Goal: Task Accomplishment & Management: Complete application form

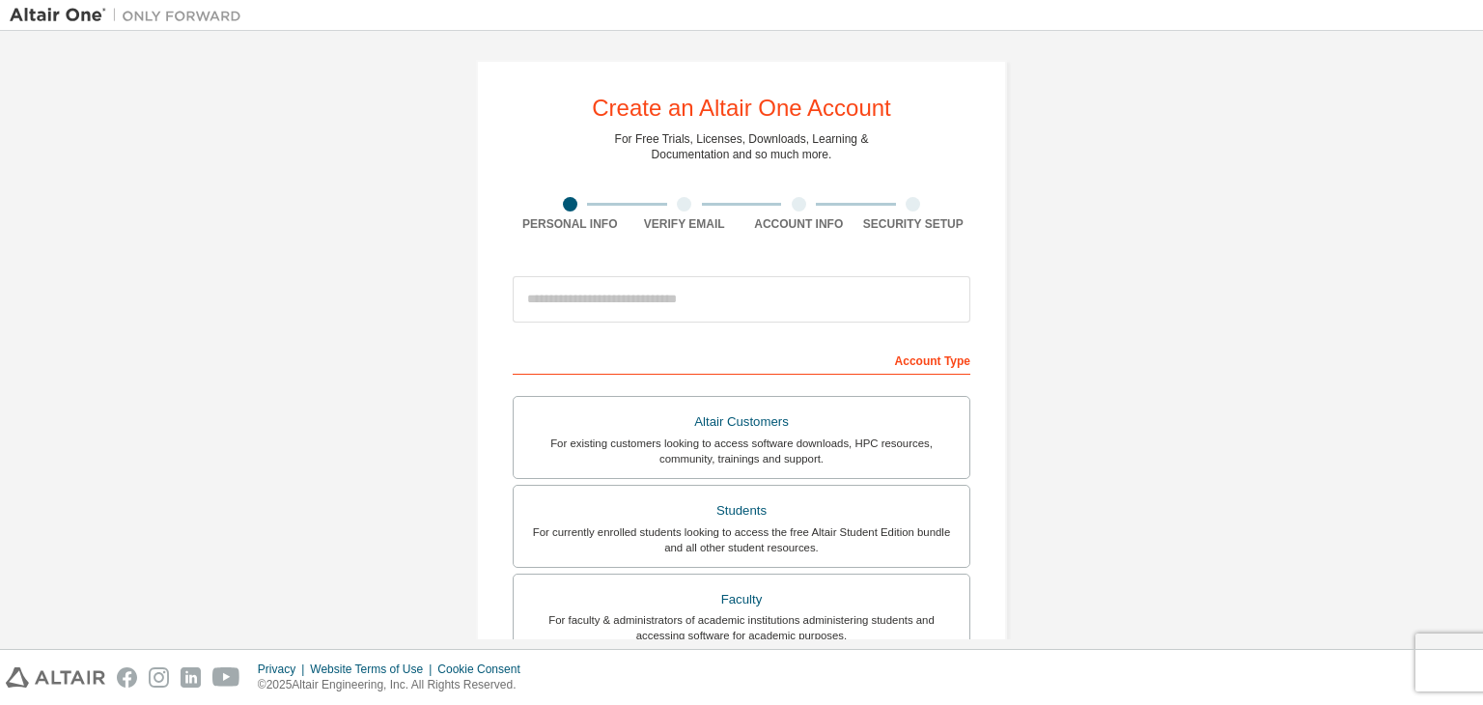
scroll to position [3, 0]
click at [1474, 382] on div "Create an Altair One Account For Free Trials, Licenses, Downloads, Learning & D…" at bounding box center [741, 340] width 1483 height 618
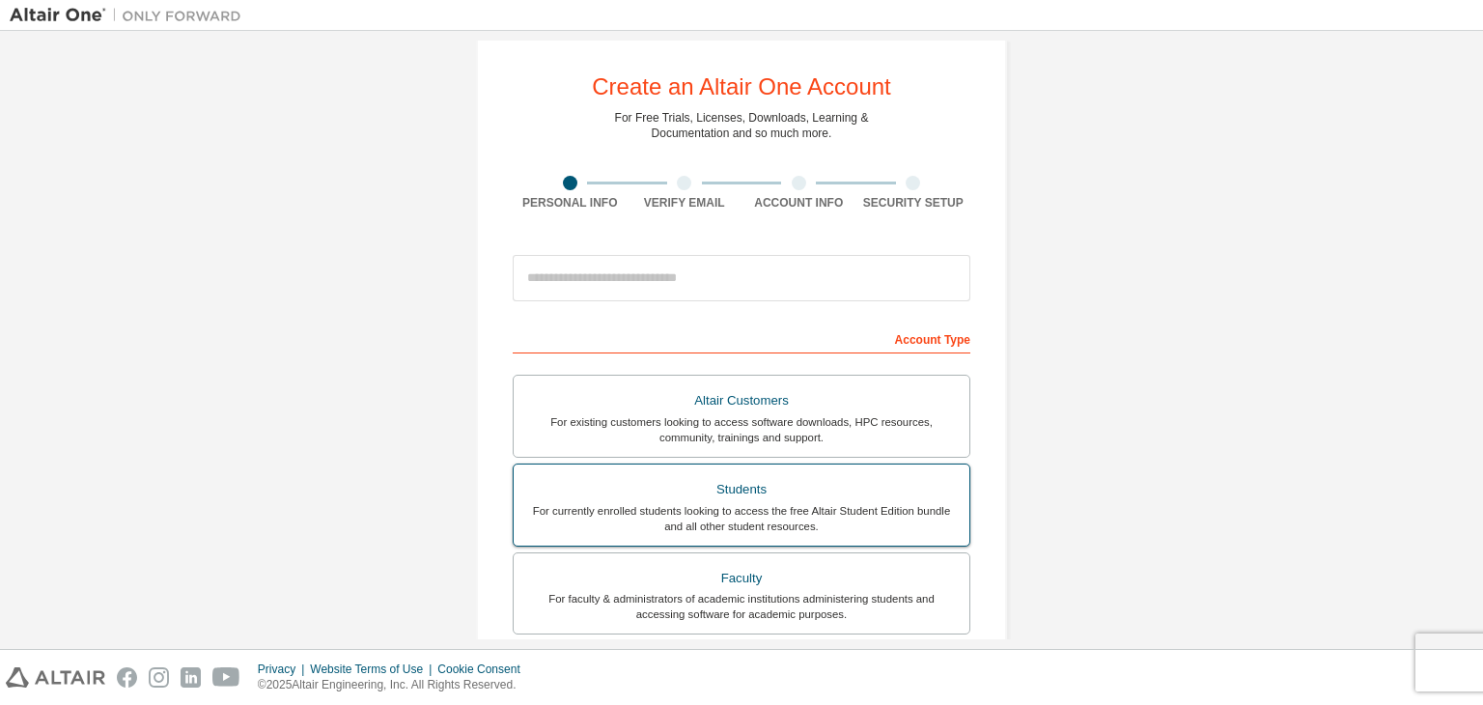
scroll to position [29, 0]
click at [735, 495] on div "Students" at bounding box center [741, 485] width 433 height 27
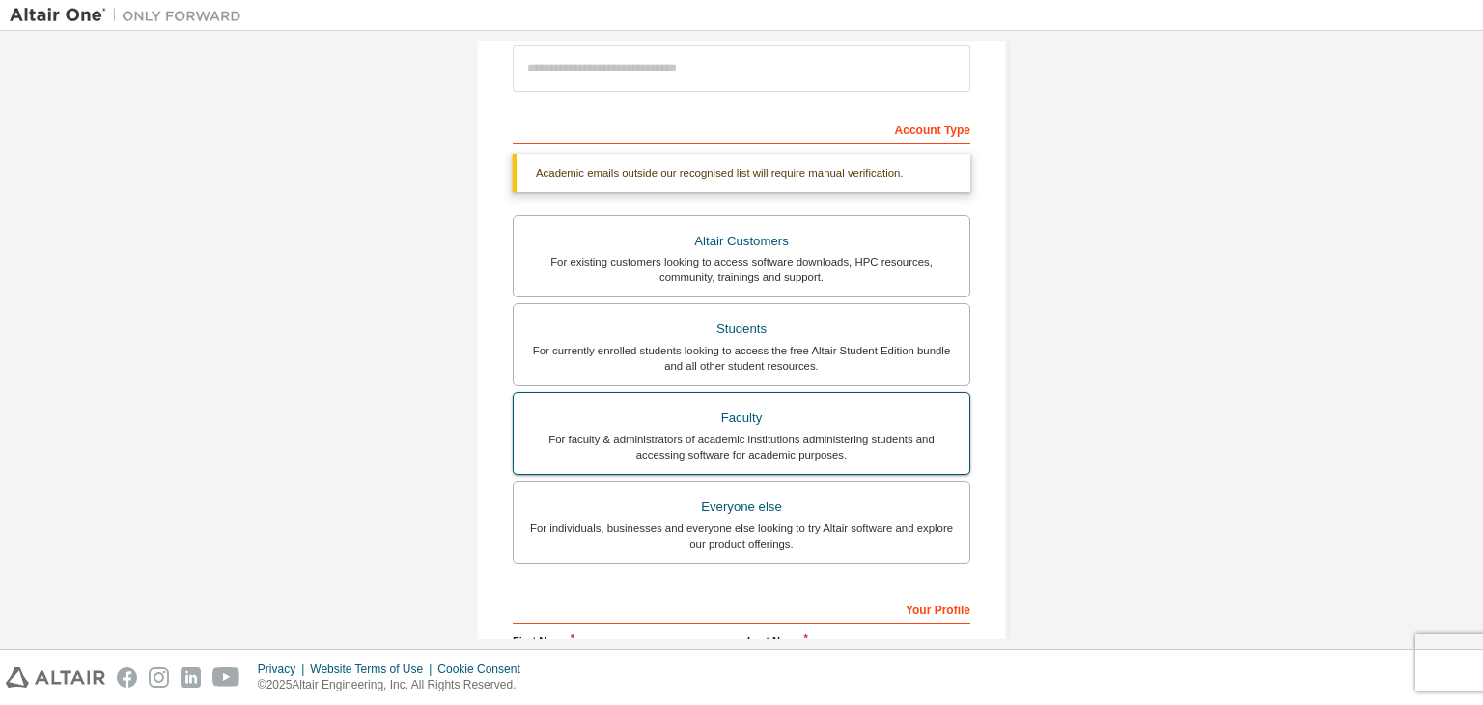
scroll to position [231, 0]
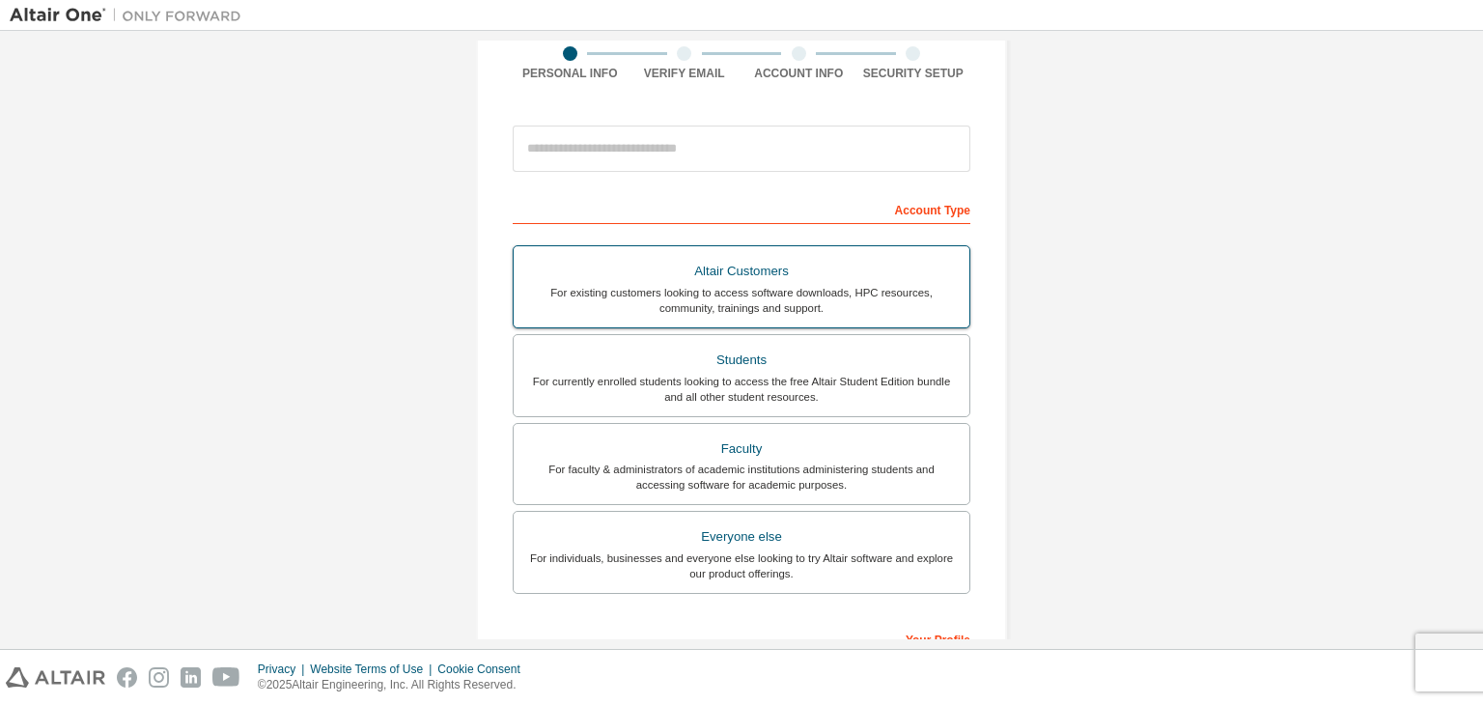
scroll to position [156, 0]
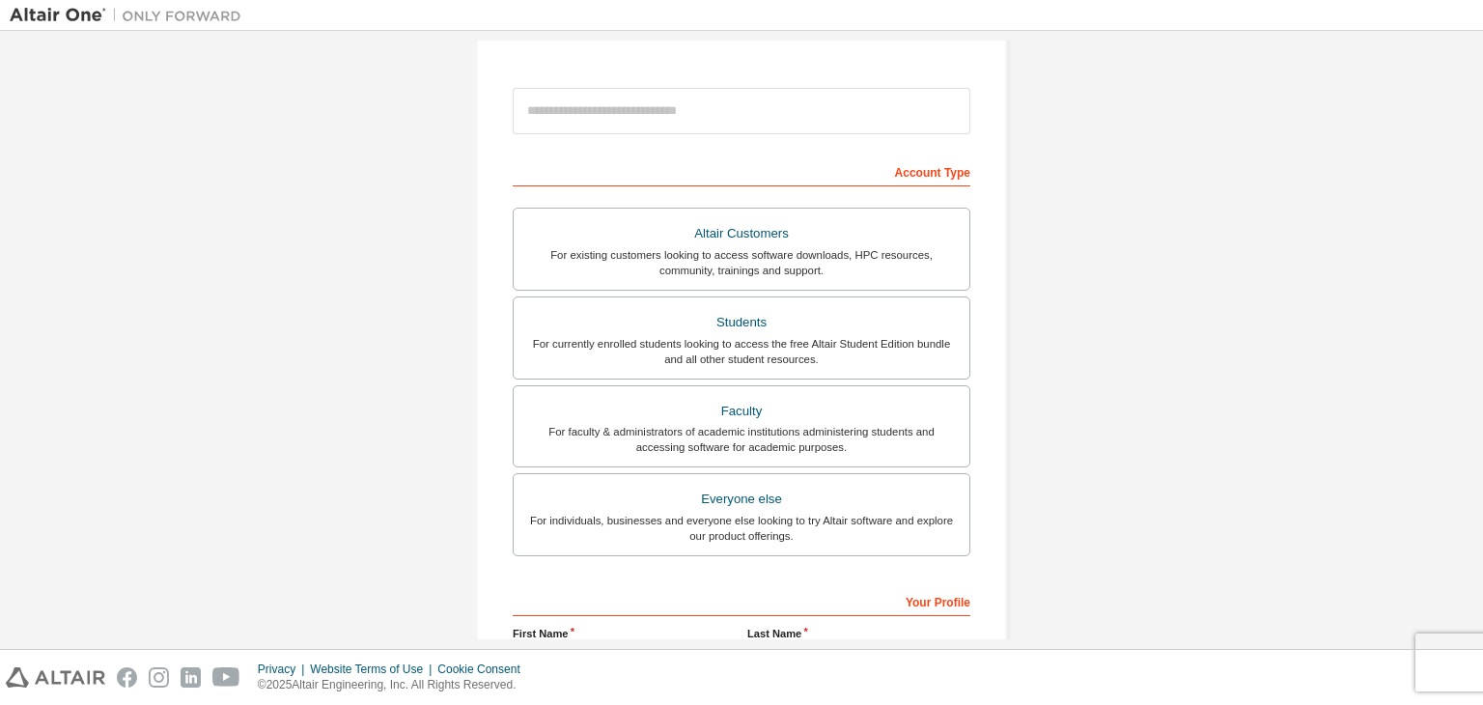
scroll to position [196, 0]
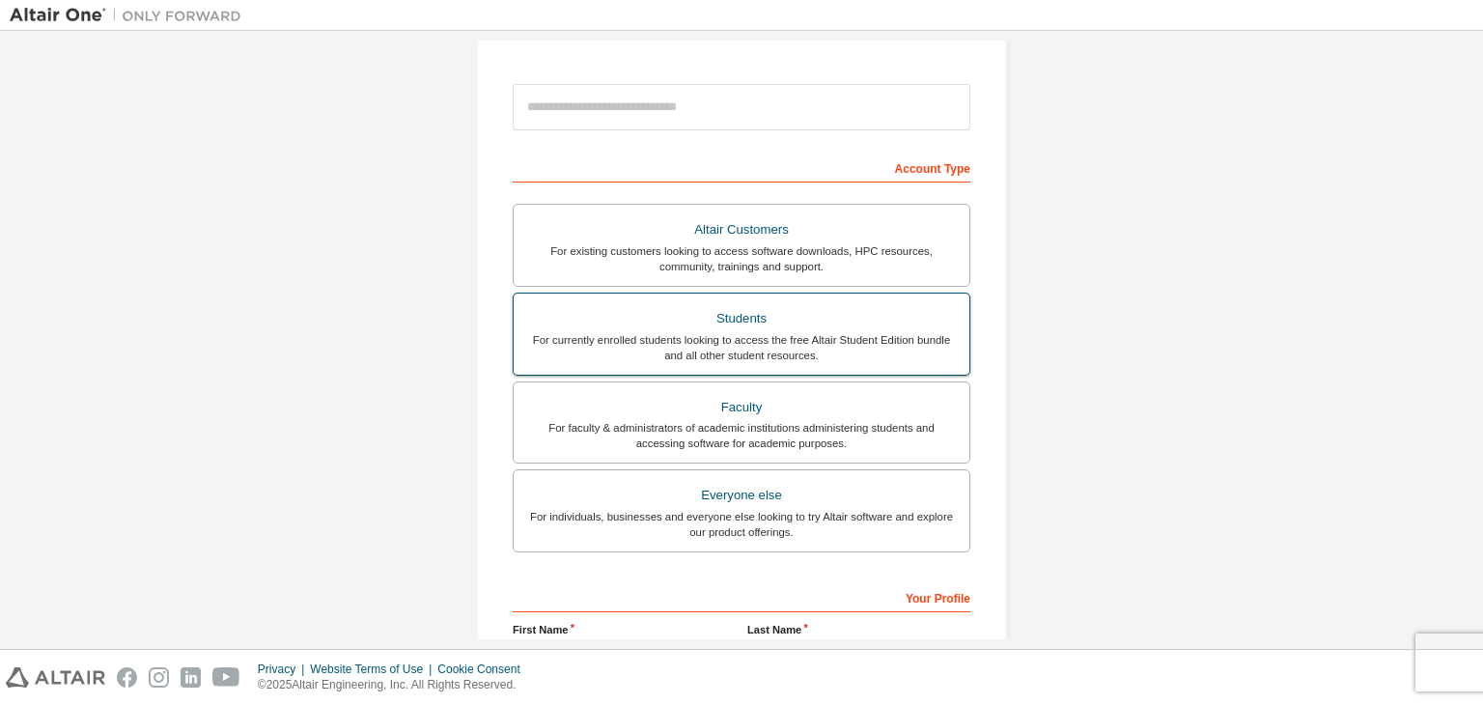
click at [744, 333] on div "For currently enrolled students looking to access the free Altair Student Editi…" at bounding box center [741, 347] width 433 height 31
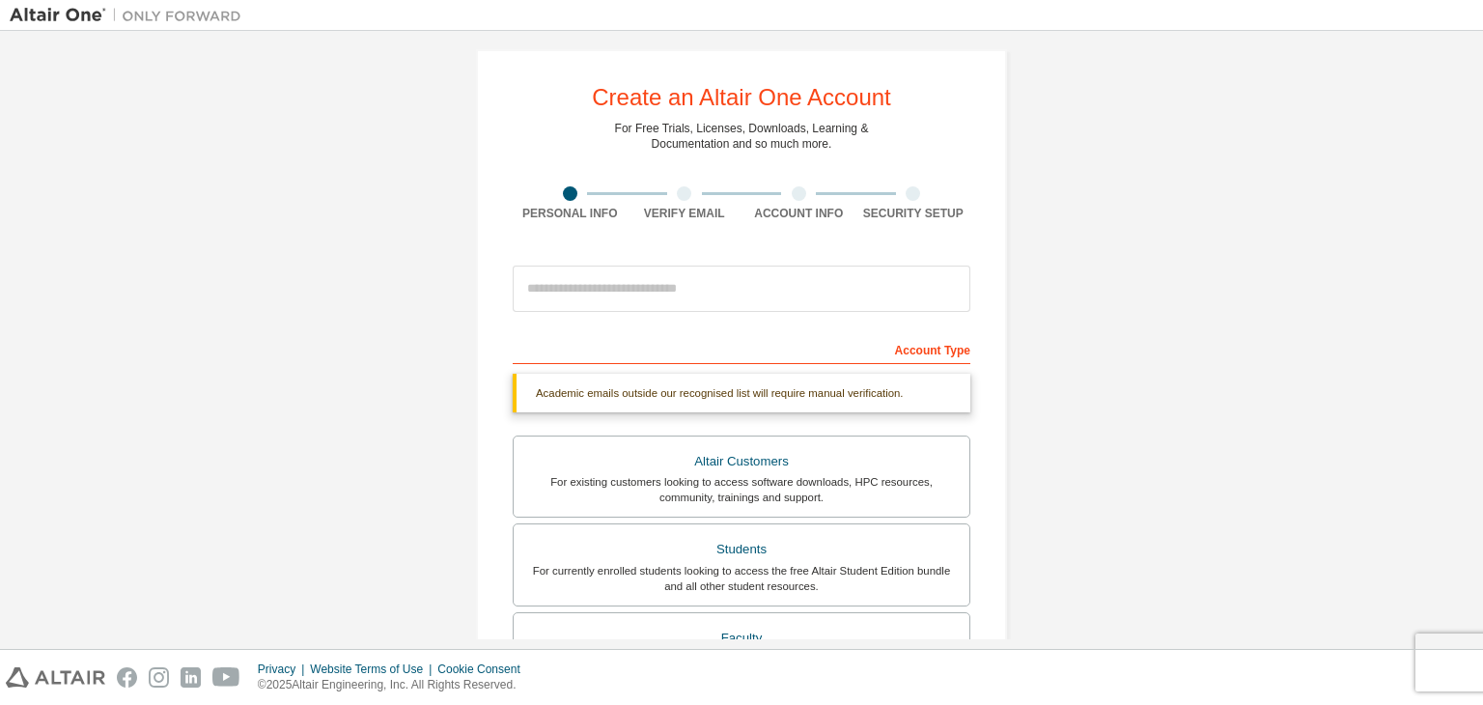
scroll to position [0, 0]
